Goal: Transaction & Acquisition: Obtain resource

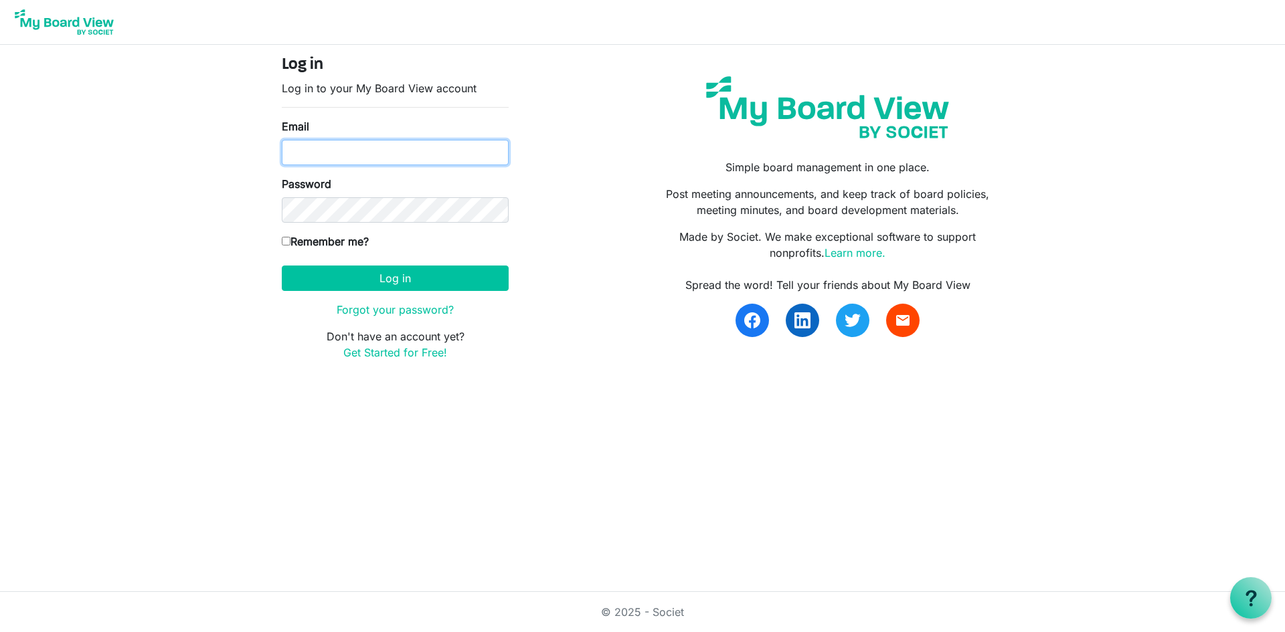
click at [433, 152] on input "Email" at bounding box center [395, 152] width 227 height 25
type input "[EMAIL_ADDRESS][DOMAIN_NAME]"
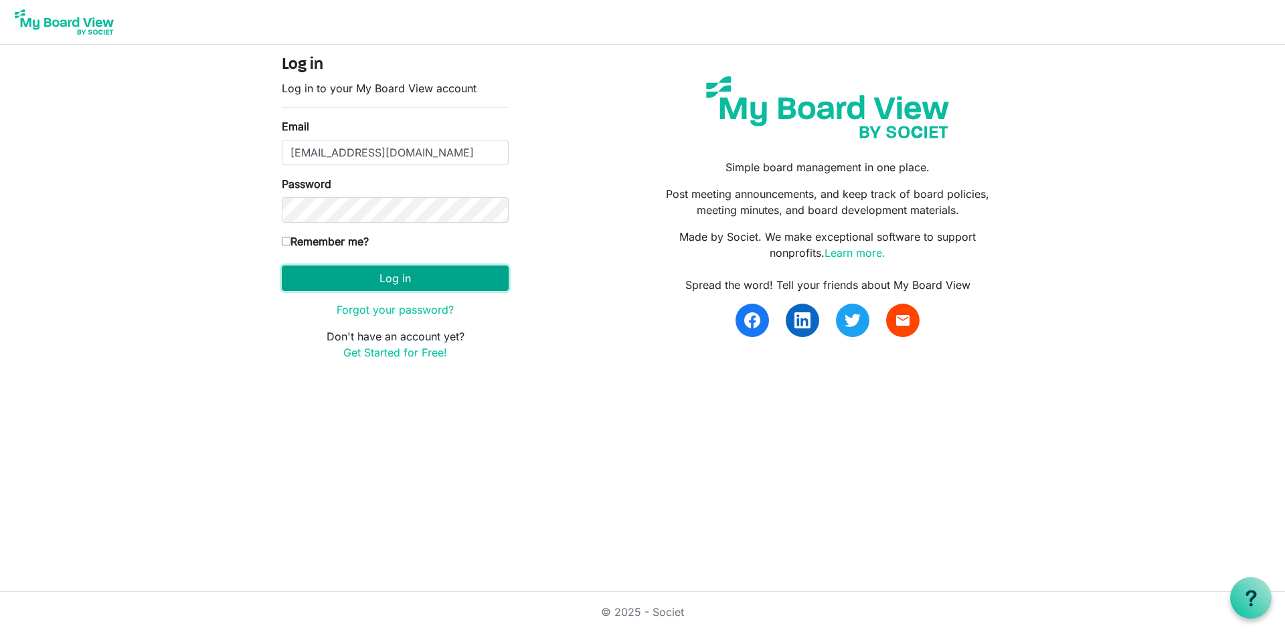
click at [437, 280] on button "Log in" at bounding box center [395, 278] width 227 height 25
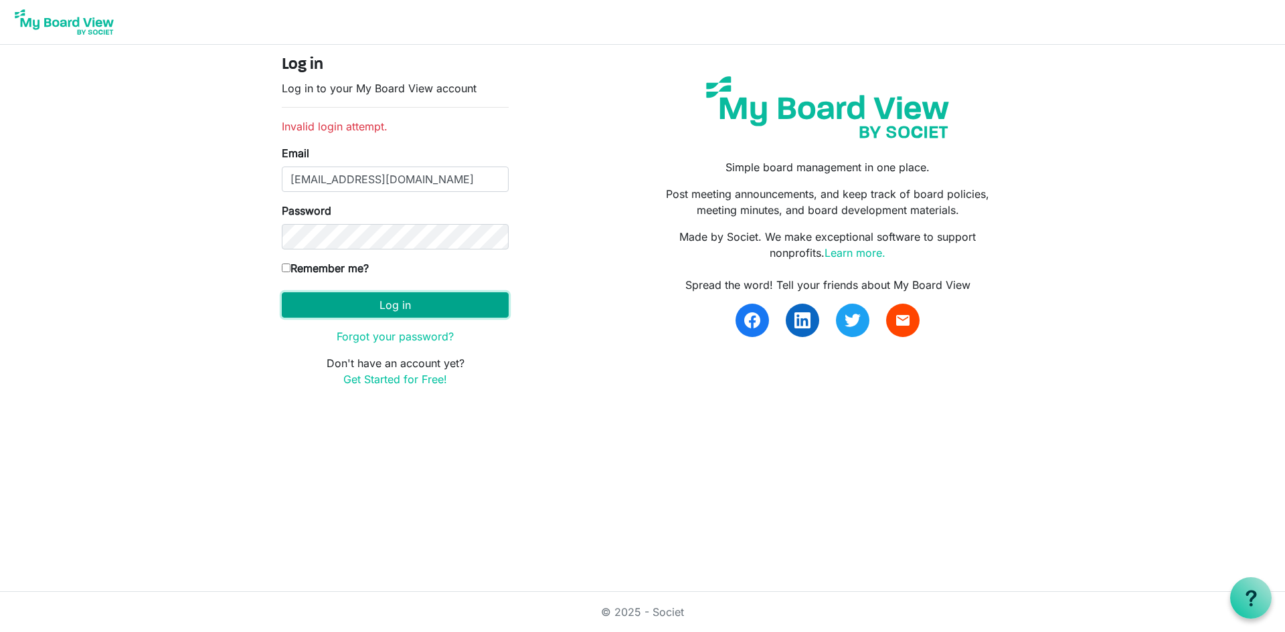
click at [428, 302] on button "Log in" at bounding box center [395, 304] width 227 height 25
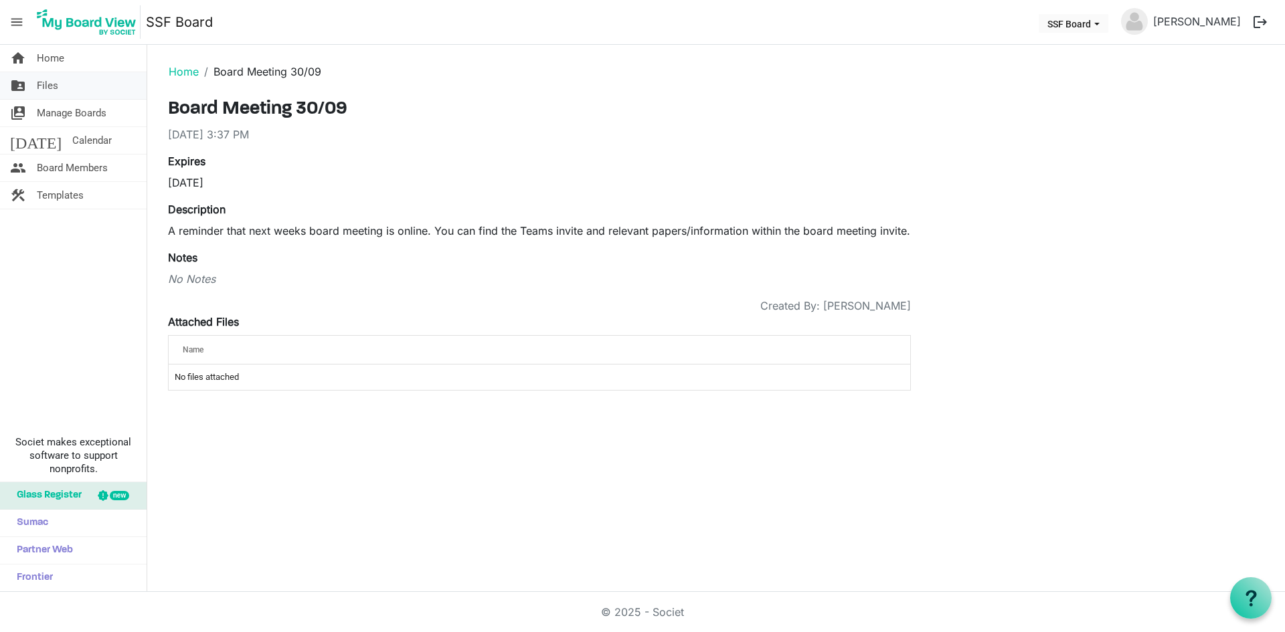
click at [55, 88] on span "Files" at bounding box center [47, 85] width 21 height 27
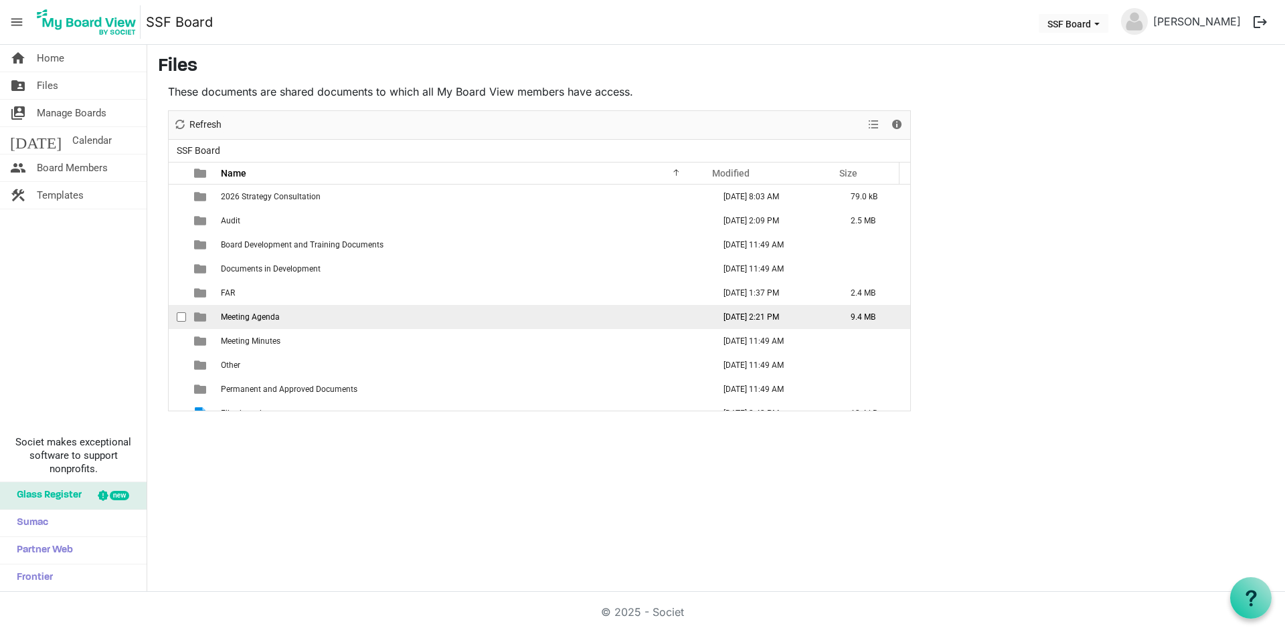
click at [239, 315] on span "Meeting Agenda" at bounding box center [250, 317] width 59 height 9
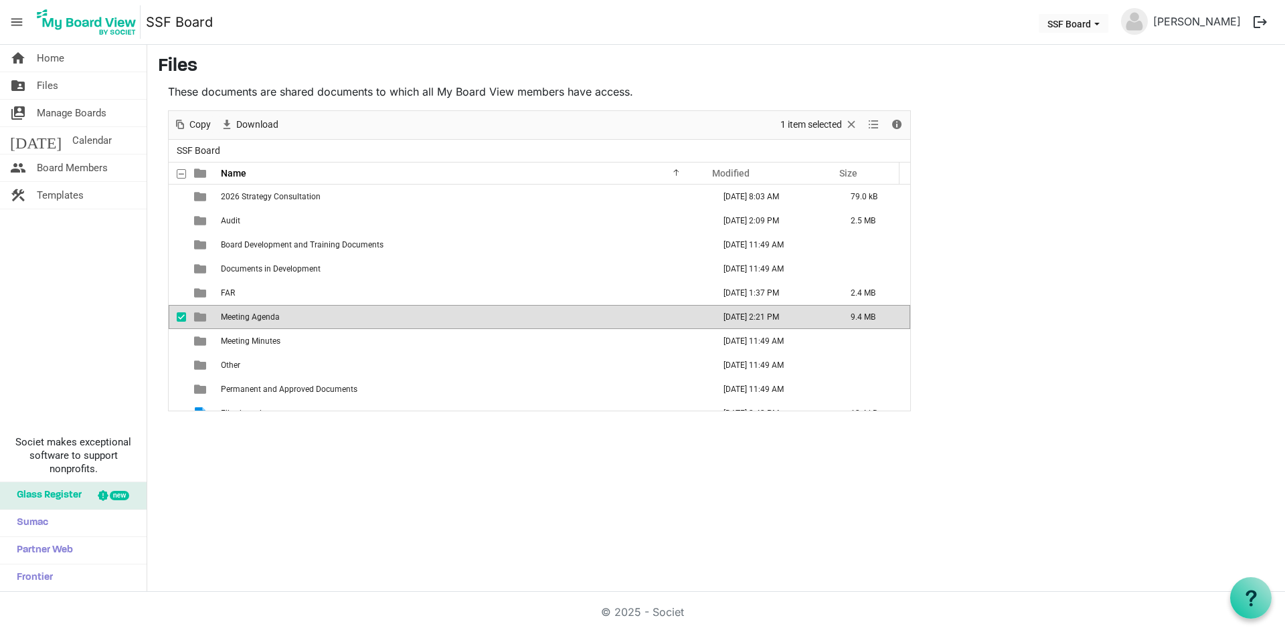
click at [239, 315] on span "Meeting Agenda" at bounding box center [250, 317] width 59 height 9
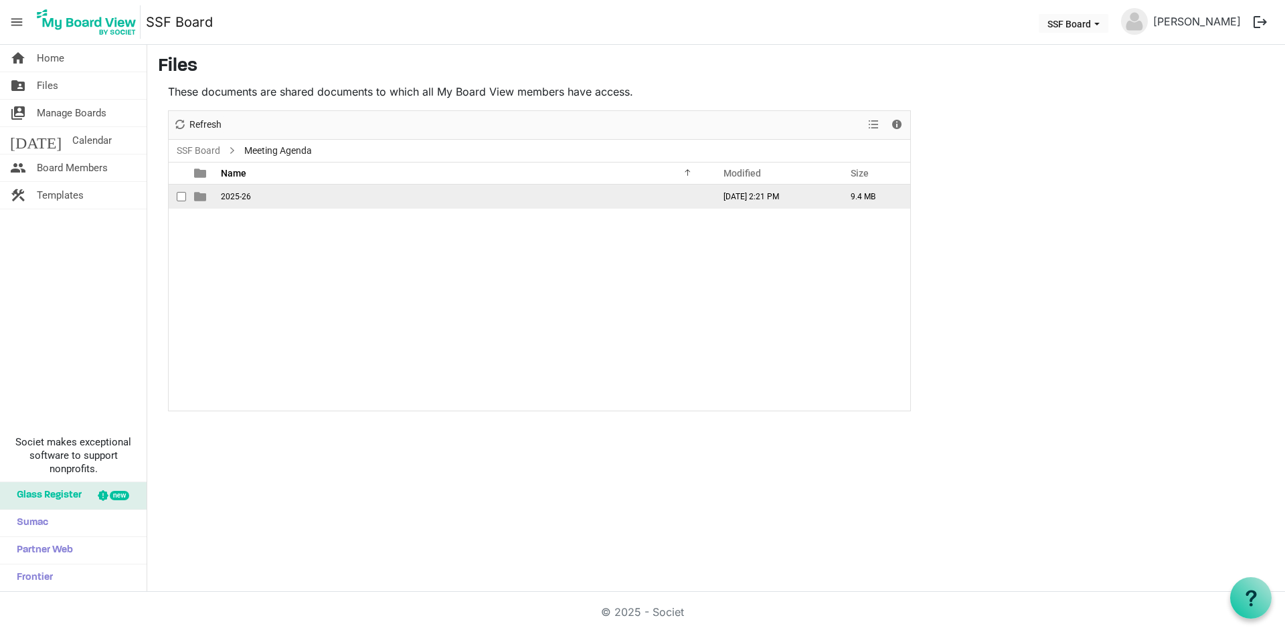
click at [236, 195] on span "2025-26" at bounding box center [236, 196] width 30 height 9
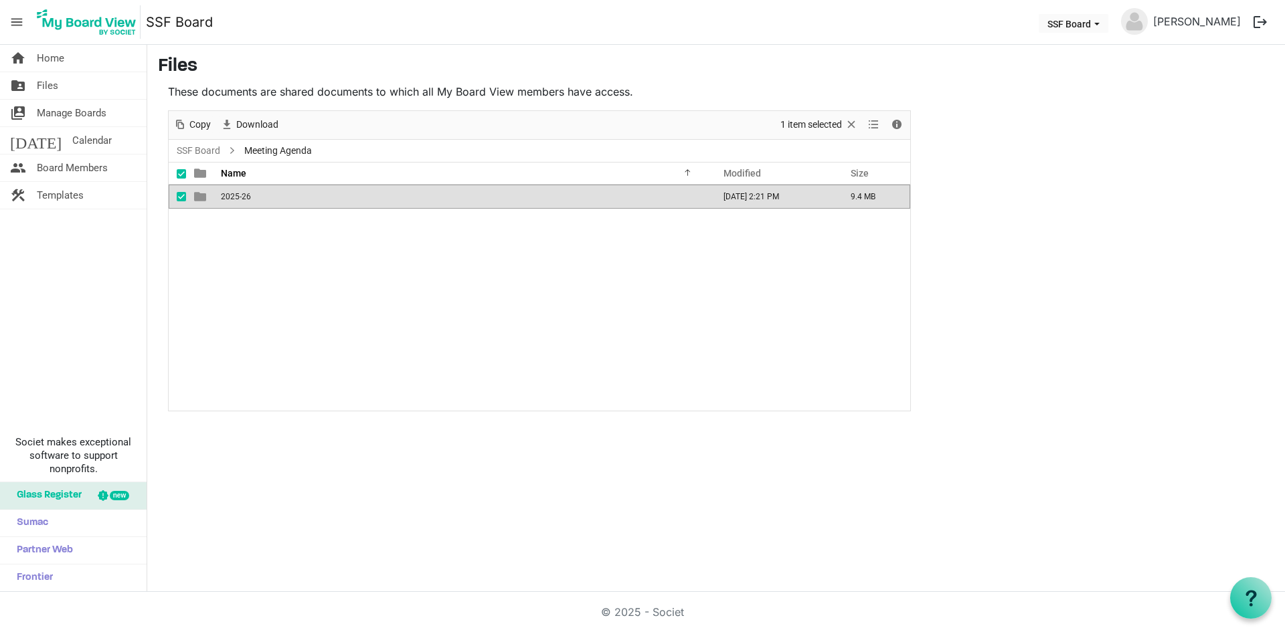
click at [236, 195] on span "2025-26" at bounding box center [236, 196] width 30 height 9
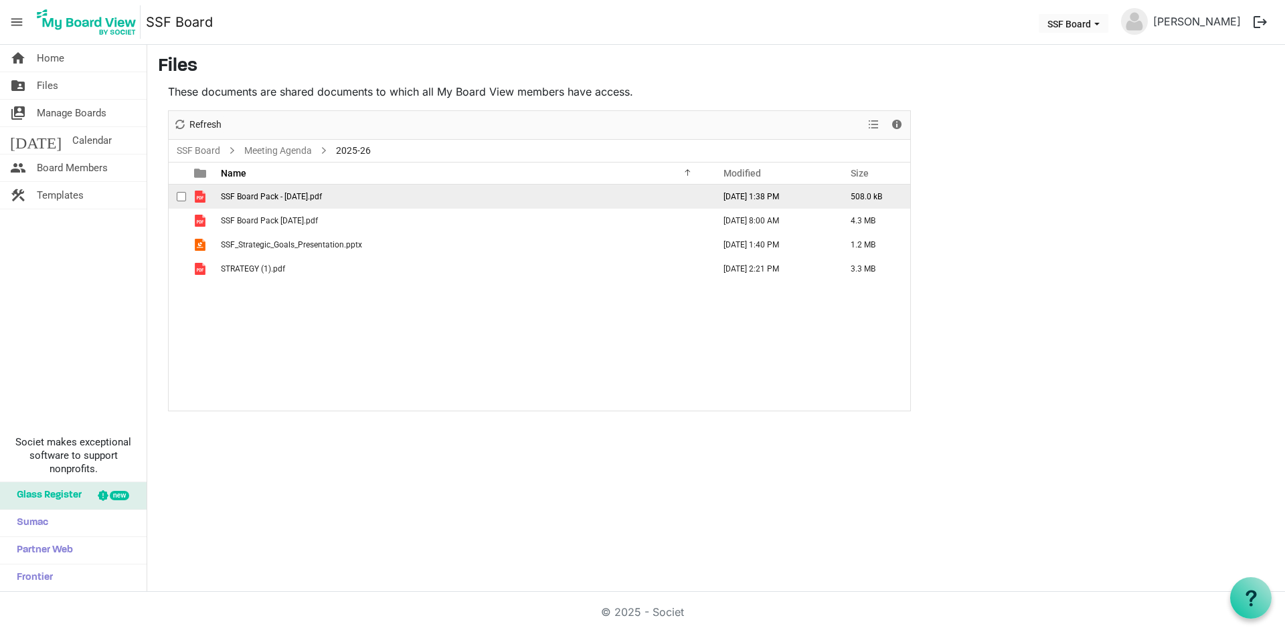
click at [294, 195] on span "SSF Board Pack - 30.09.25.pdf" at bounding box center [271, 196] width 101 height 9
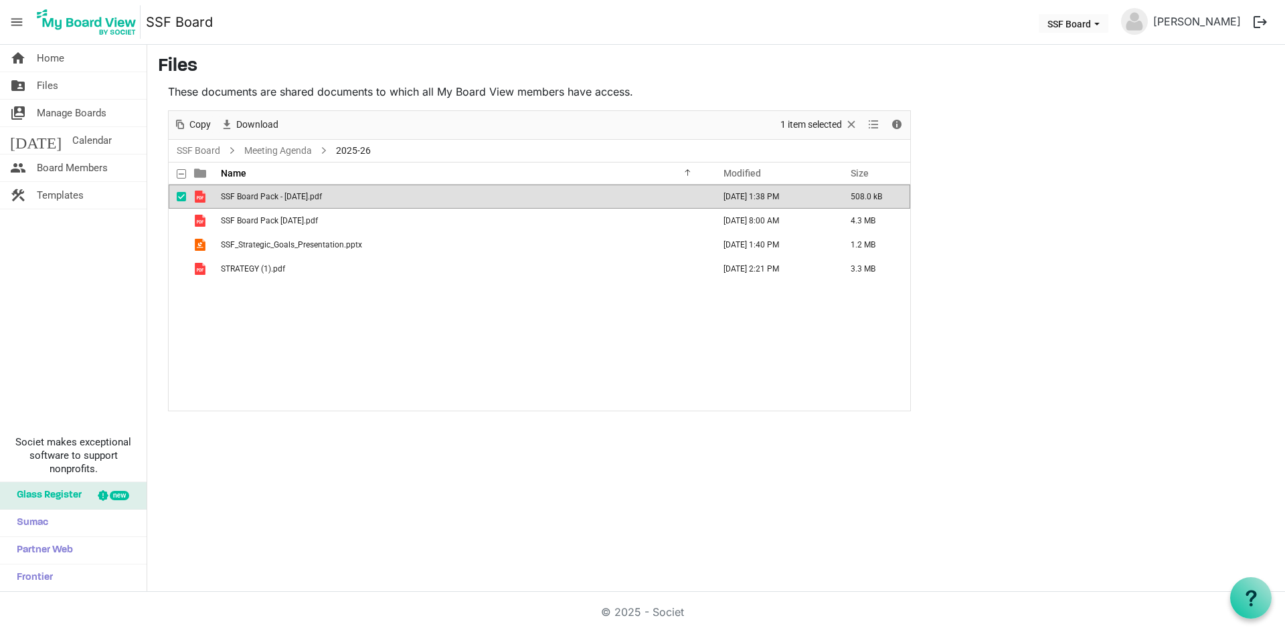
click at [294, 195] on span "SSF Board Pack - 30.09.25.pdf" at bounding box center [271, 196] width 101 height 9
click at [1108, 19] on button "SSF Board" at bounding box center [1074, 23] width 70 height 19
click at [1192, 21] on link "[PERSON_NAME]" at bounding box center [1197, 21] width 98 height 27
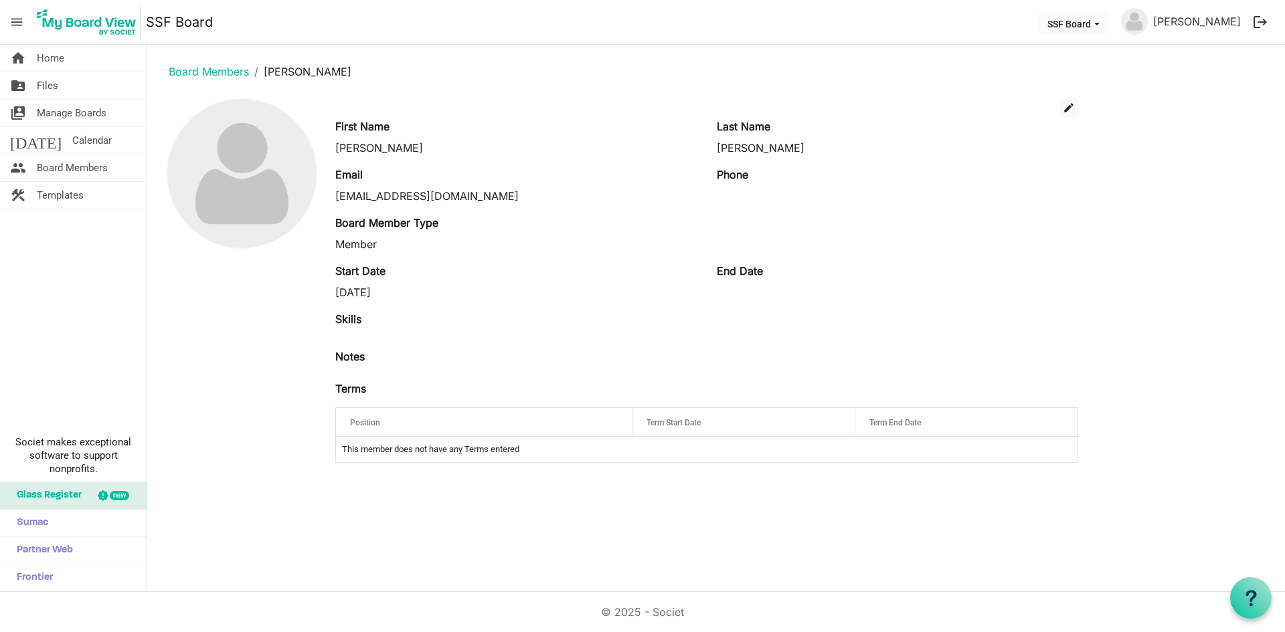
click at [1258, 21] on button "logout" at bounding box center [1260, 22] width 28 height 28
